Goal: Task Accomplishment & Management: Manage account settings

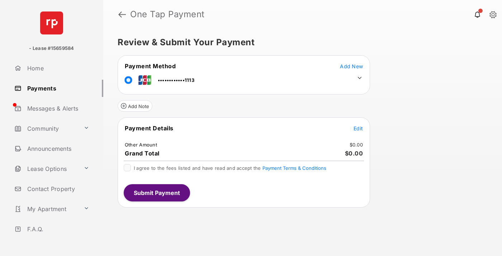
click at [358, 128] on span "Edit" at bounding box center [358, 128] width 9 height 6
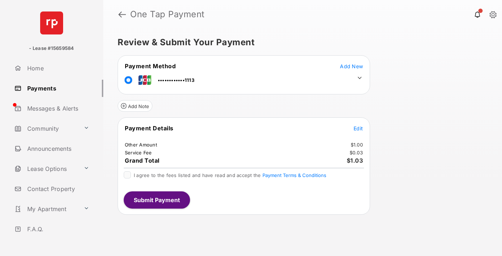
click at [360, 78] on icon at bounding box center [360, 78] width 6 height 6
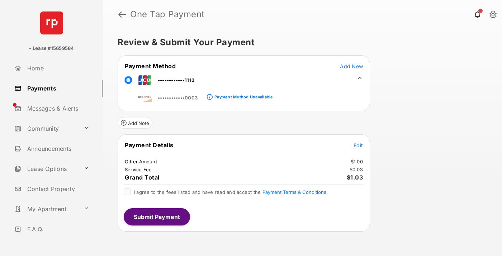
click at [56, 88] on link "Payments" at bounding box center [57, 88] width 92 height 17
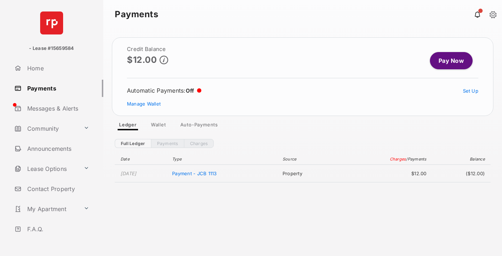
click at [144, 104] on link "Manage Wallet" at bounding box center [144, 104] width 34 height 6
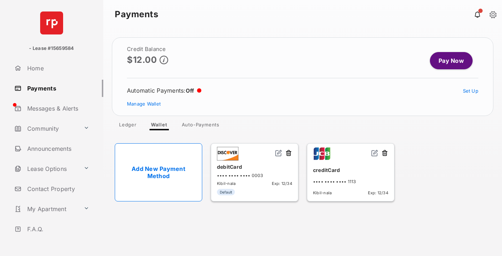
click at [375, 153] on img at bounding box center [374, 152] width 7 height 7
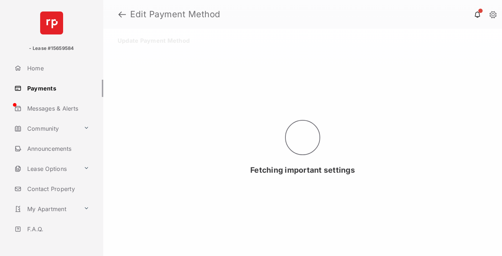
select select "**"
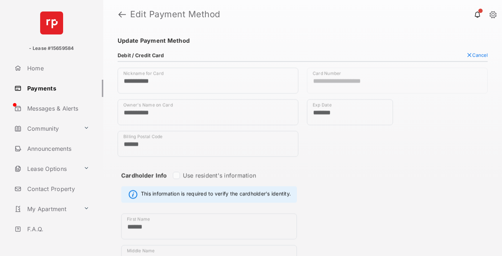
scroll to position [364, 0]
